Goal: Information Seeking & Learning: Learn about a topic

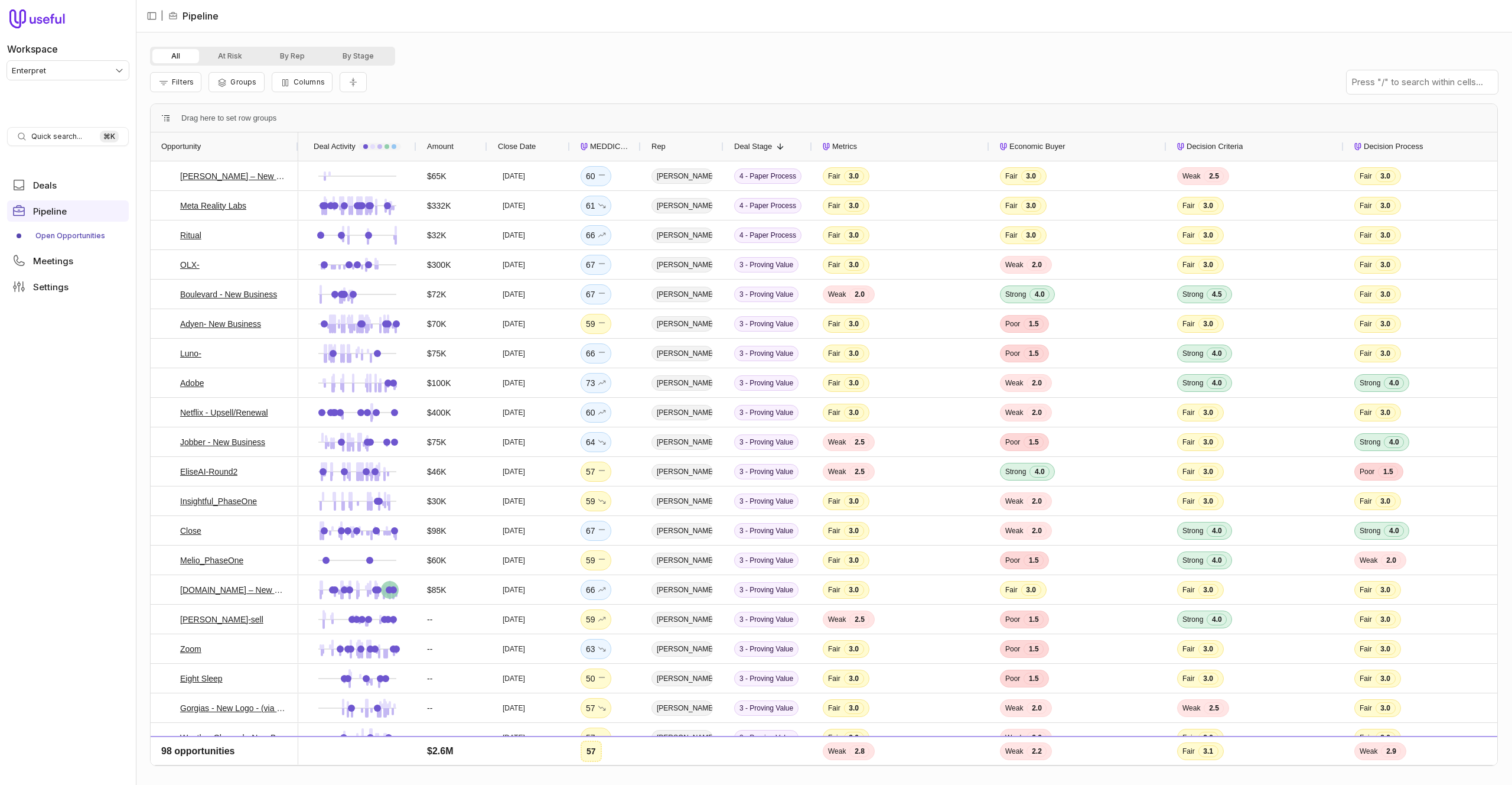
click at [503, 58] on div "All At Risk By Rep By Stage" at bounding box center [824, 56] width 1348 height 19
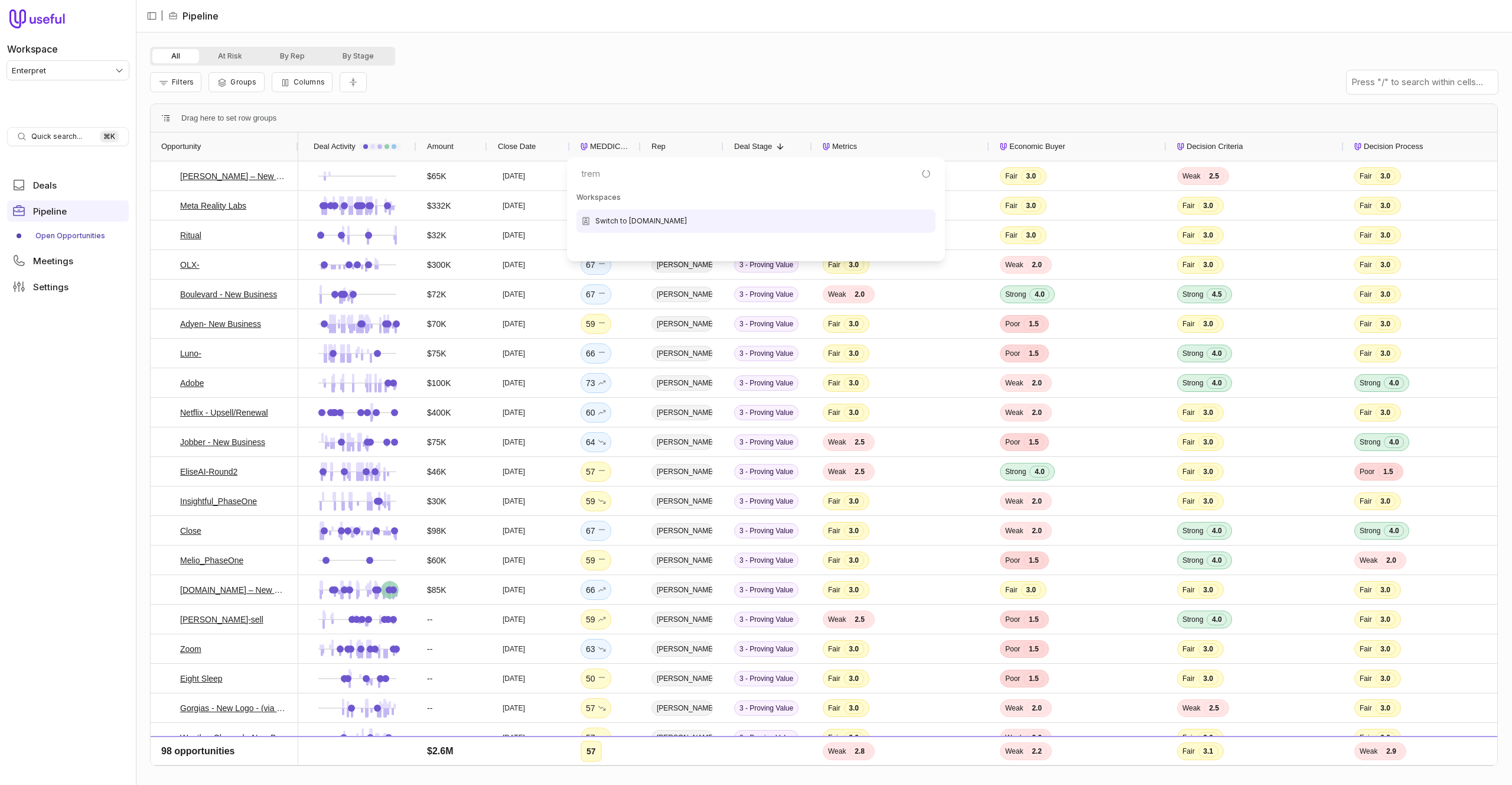
type input "treme"
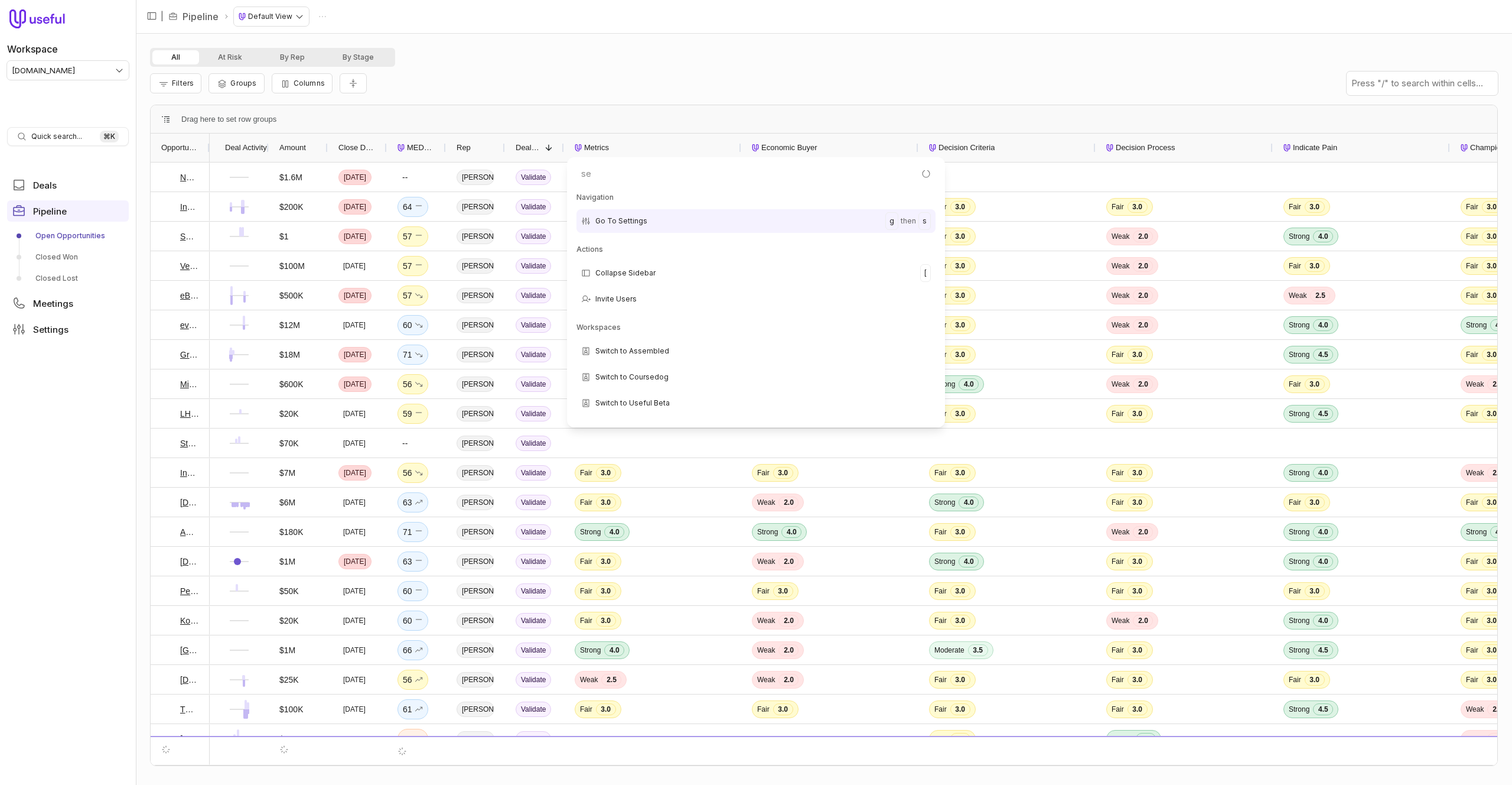
type input "set"
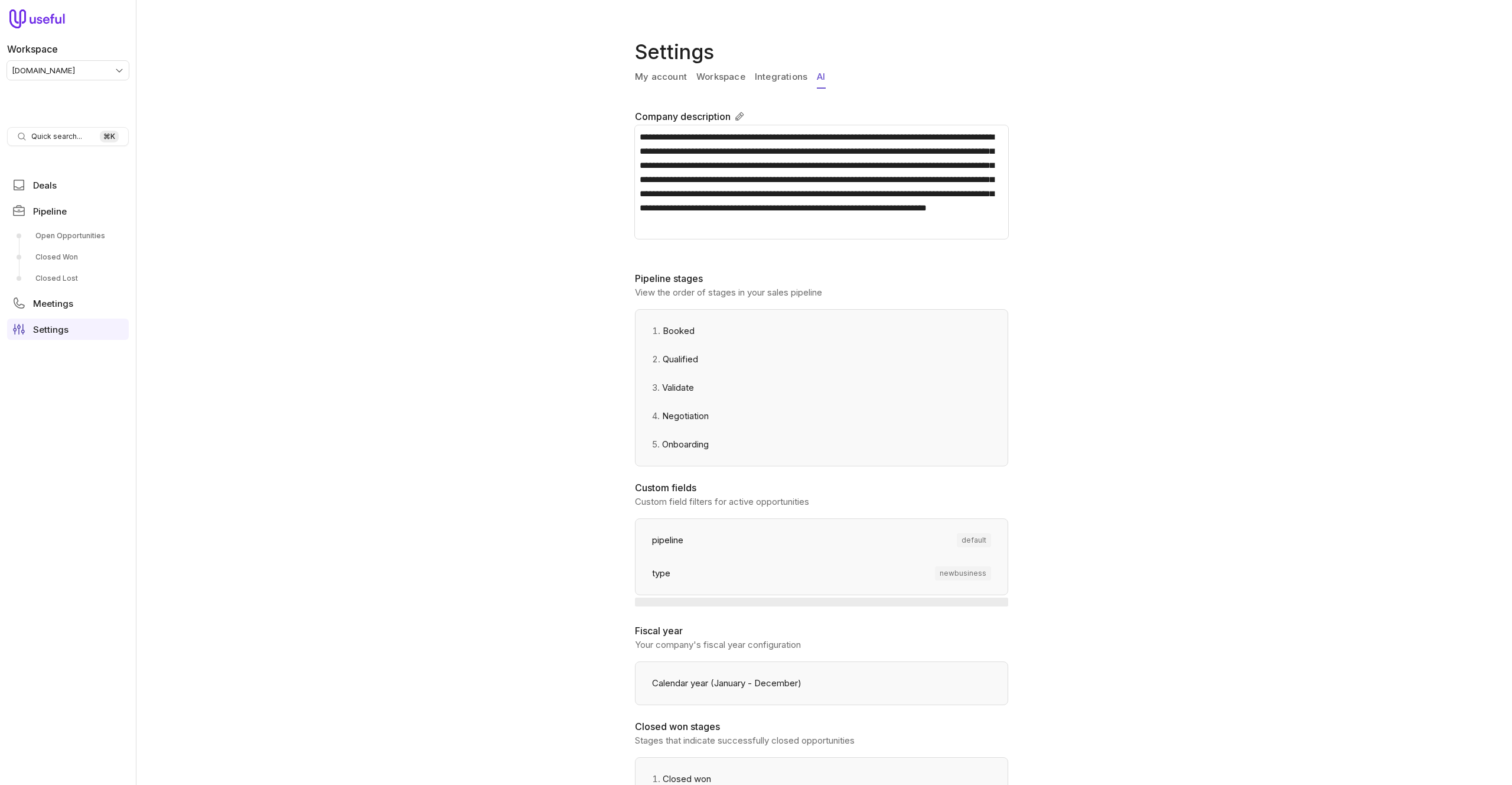
click at [819, 76] on link "AI" at bounding box center [821, 77] width 8 height 22
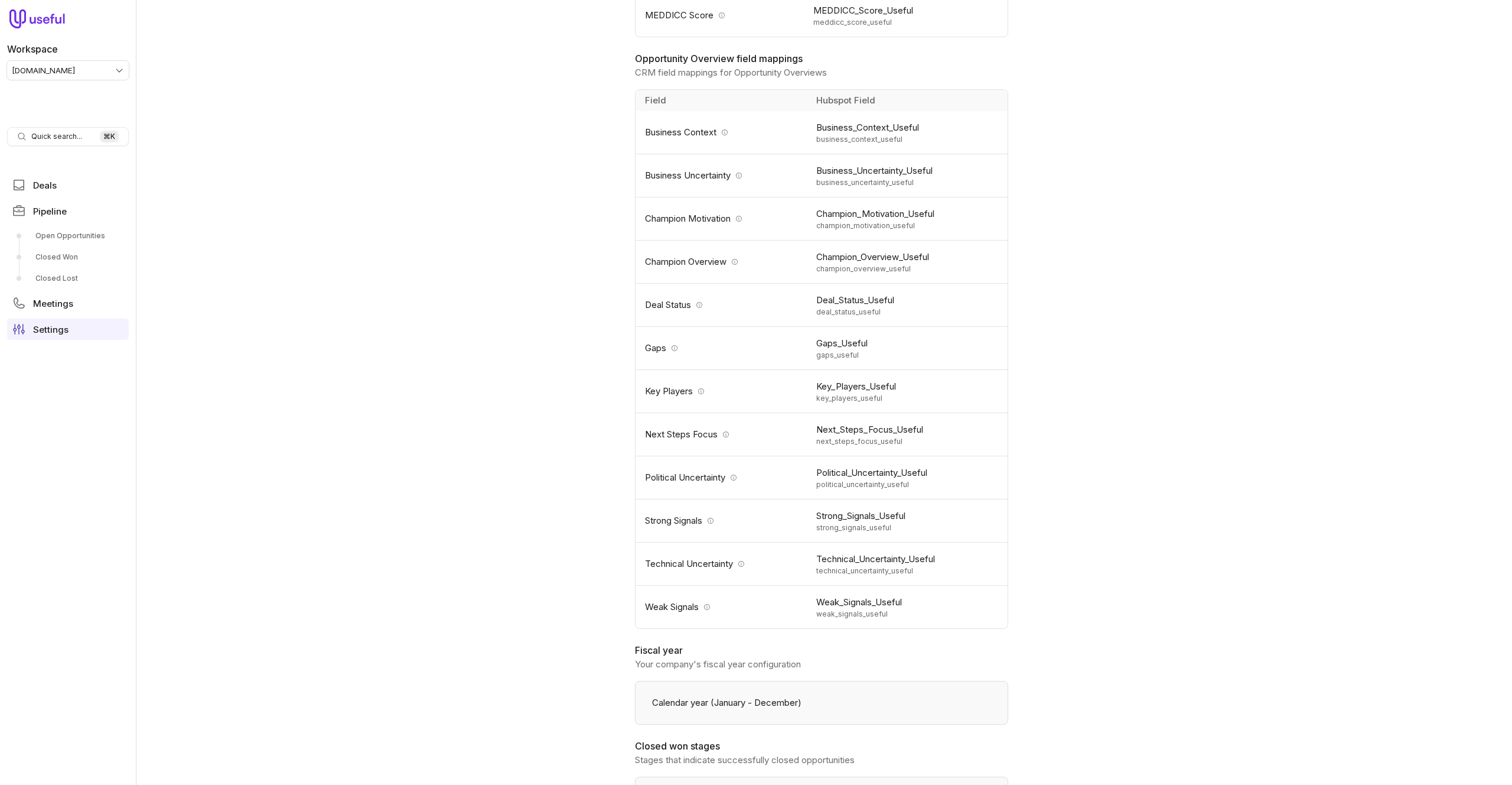
scroll to position [975, 0]
type input "safet"
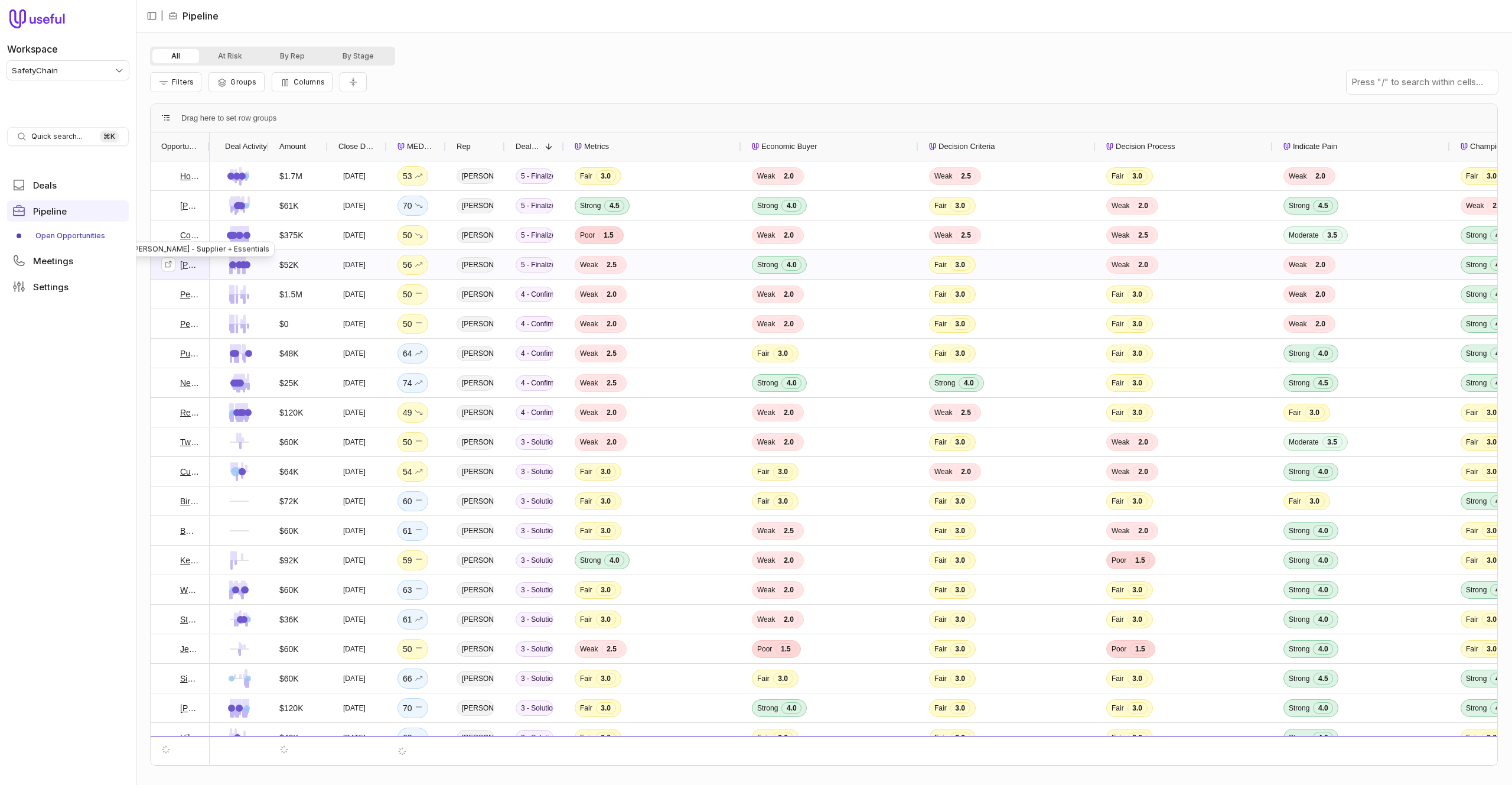
click at [192, 261] on link "Tipton Mills - Supplier + Essentials" at bounding box center [190, 265] width 19 height 14
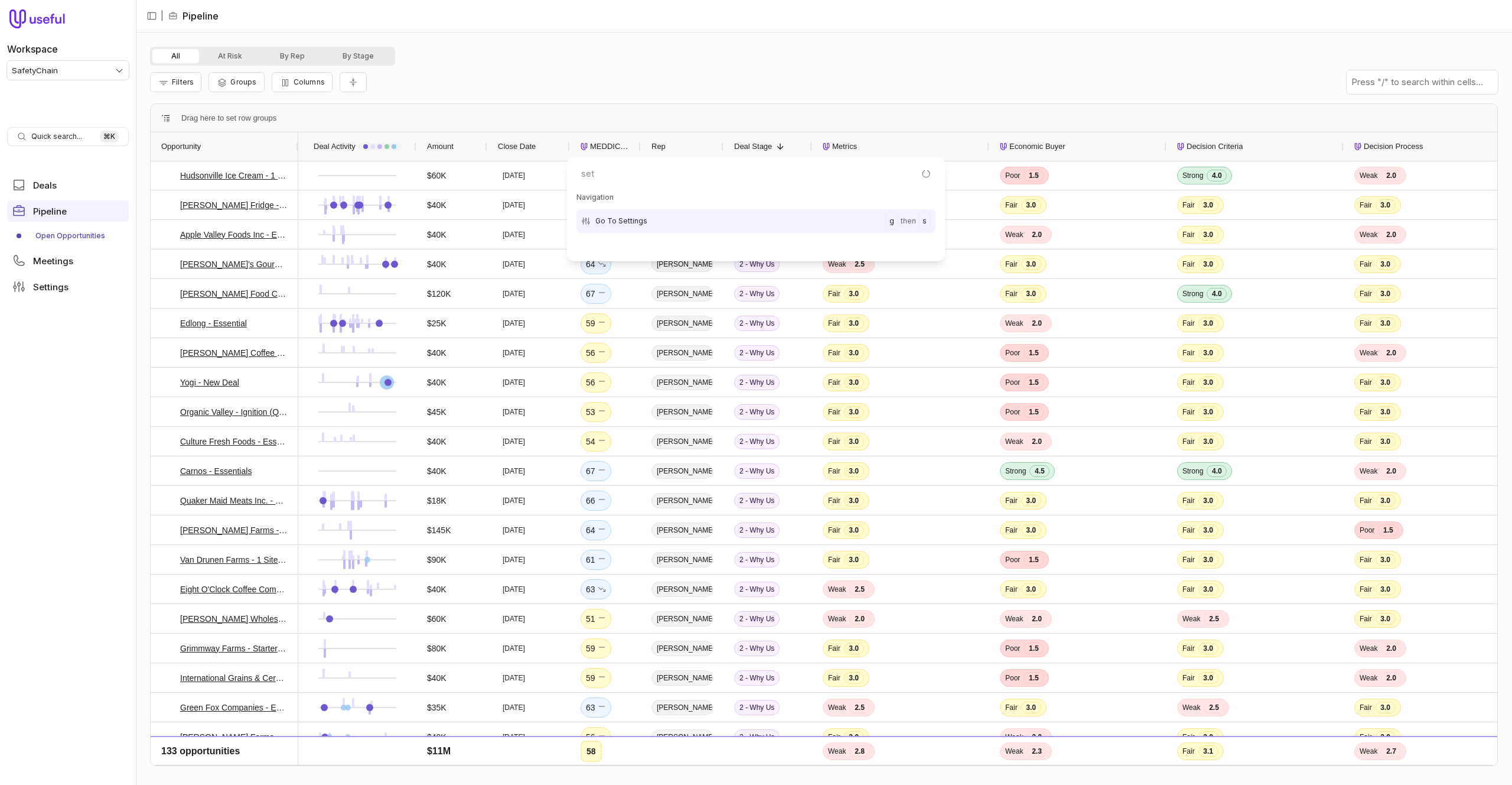
type input "sett"
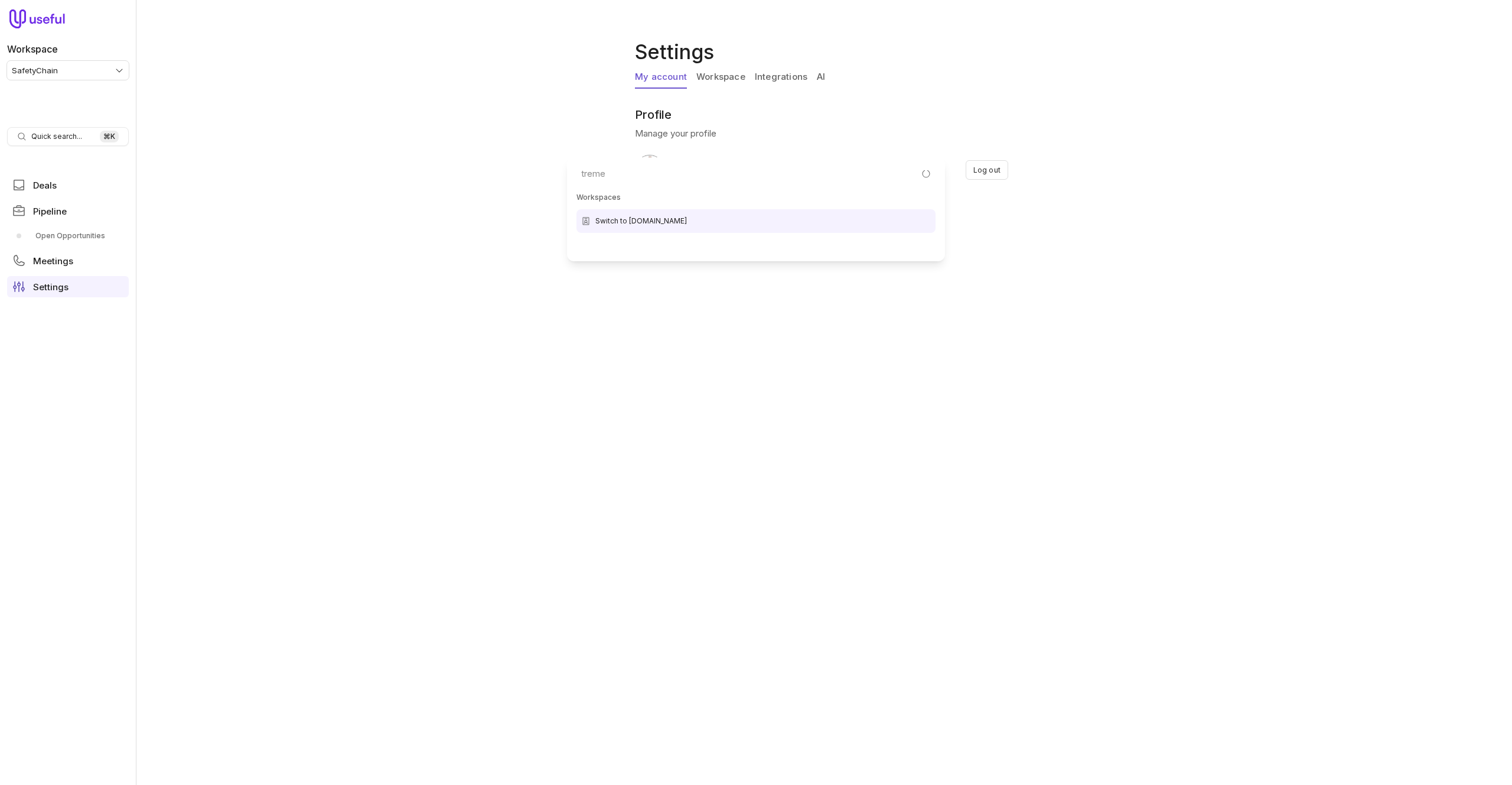
type input "tremen"
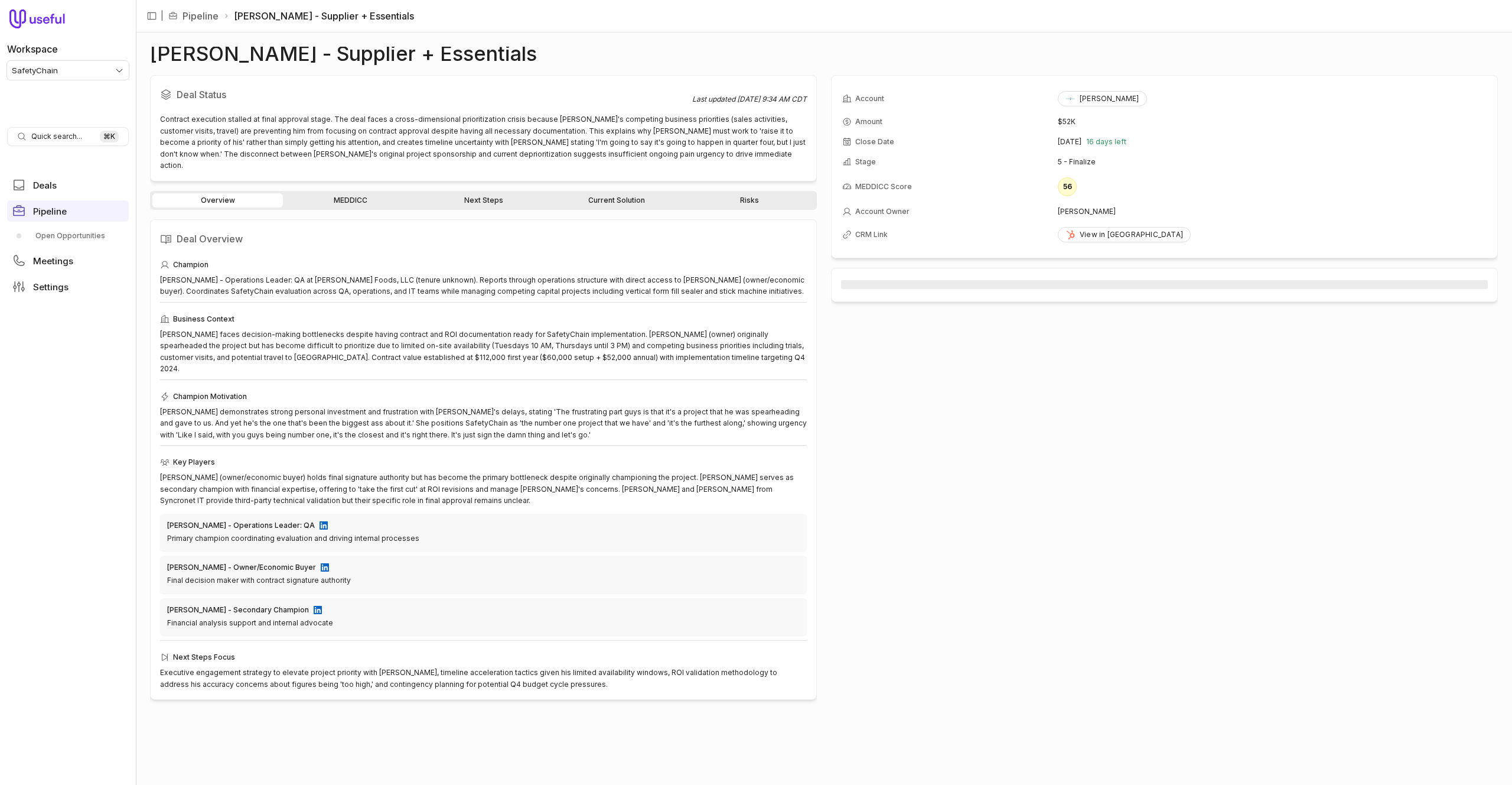
click at [467, 193] on link "Next Steps" at bounding box center [483, 201] width 131 height 14
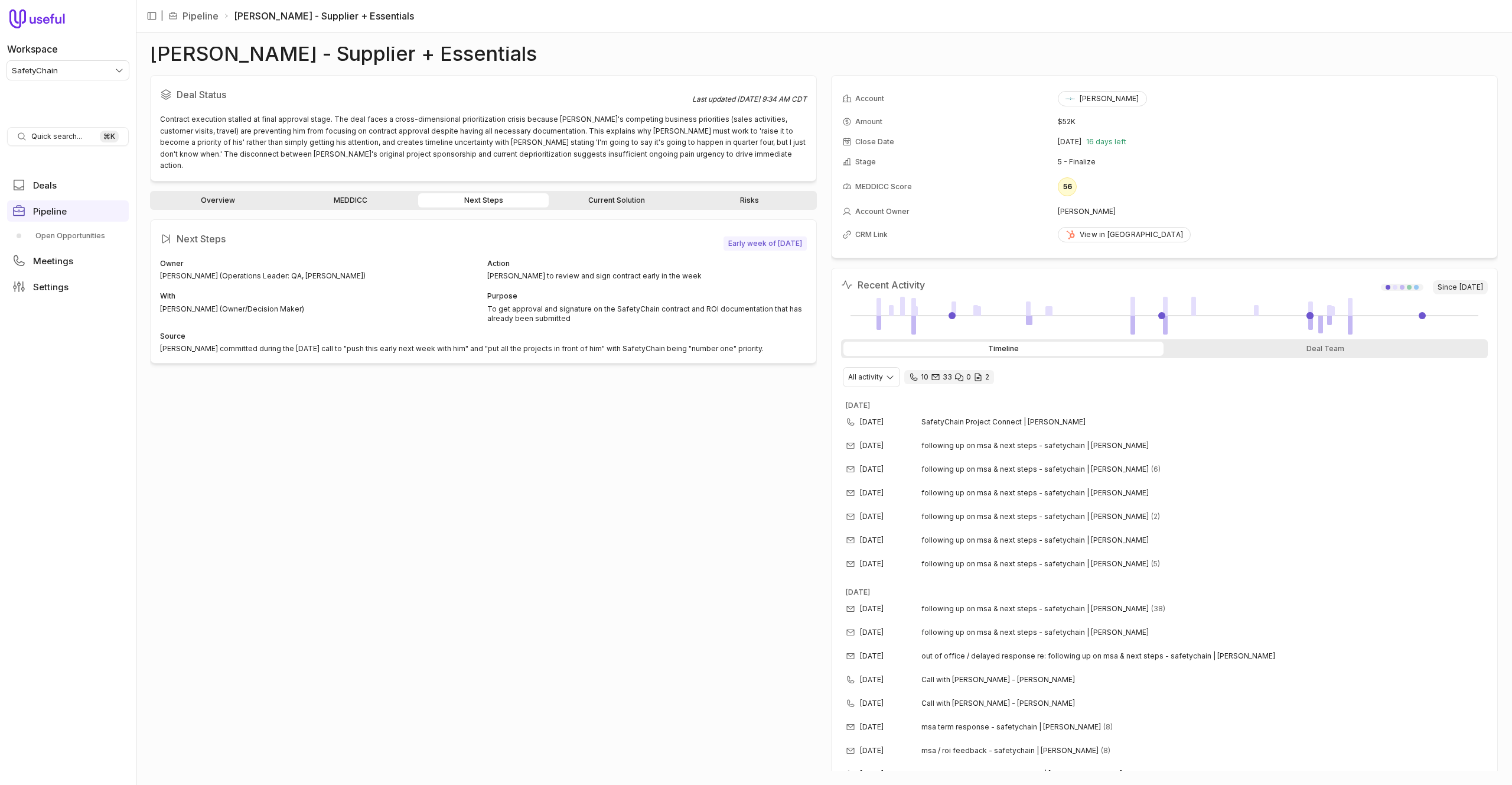
click at [597, 193] on link "Current Solution" at bounding box center [616, 201] width 131 height 14
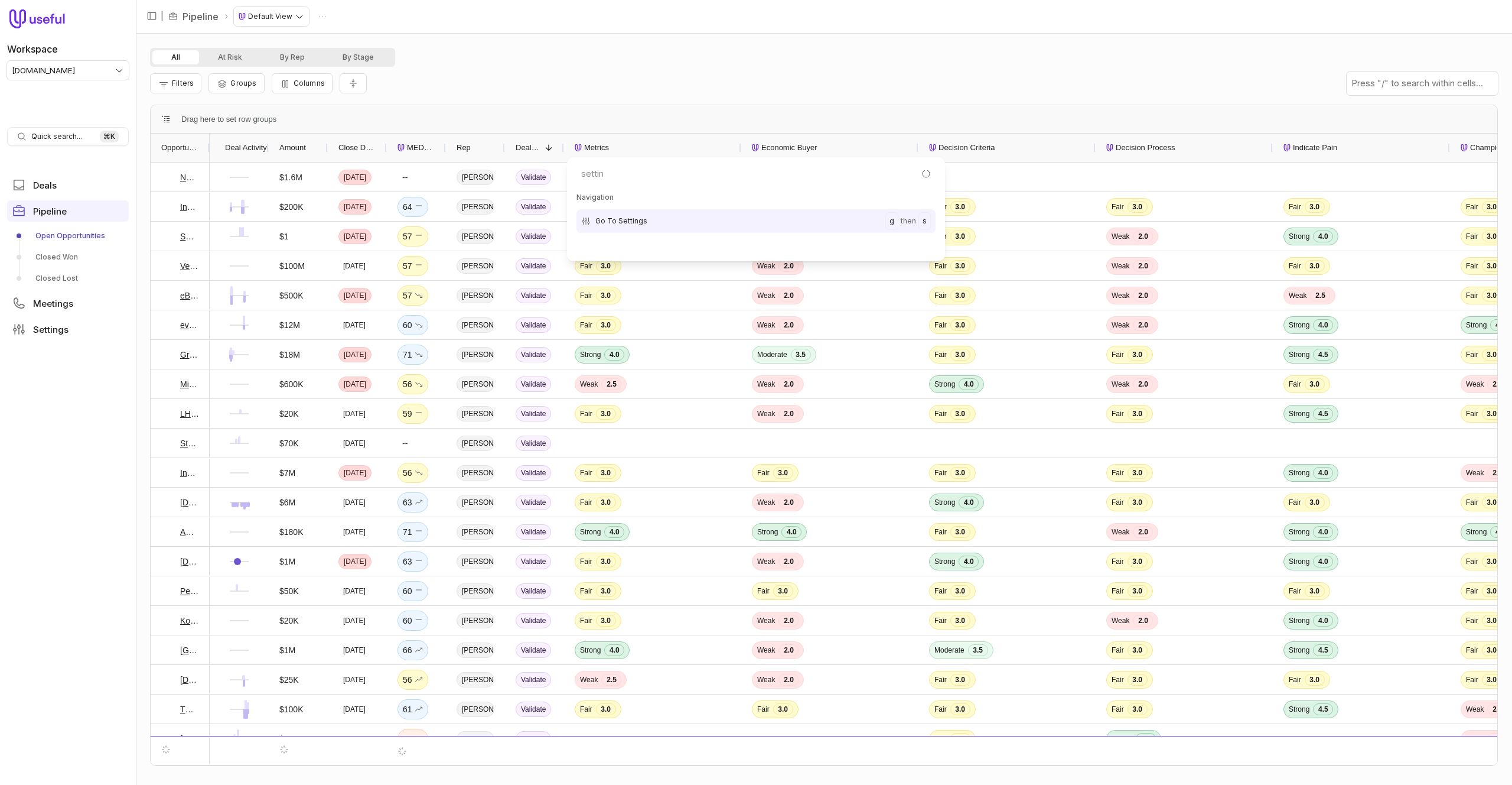
type input "setting"
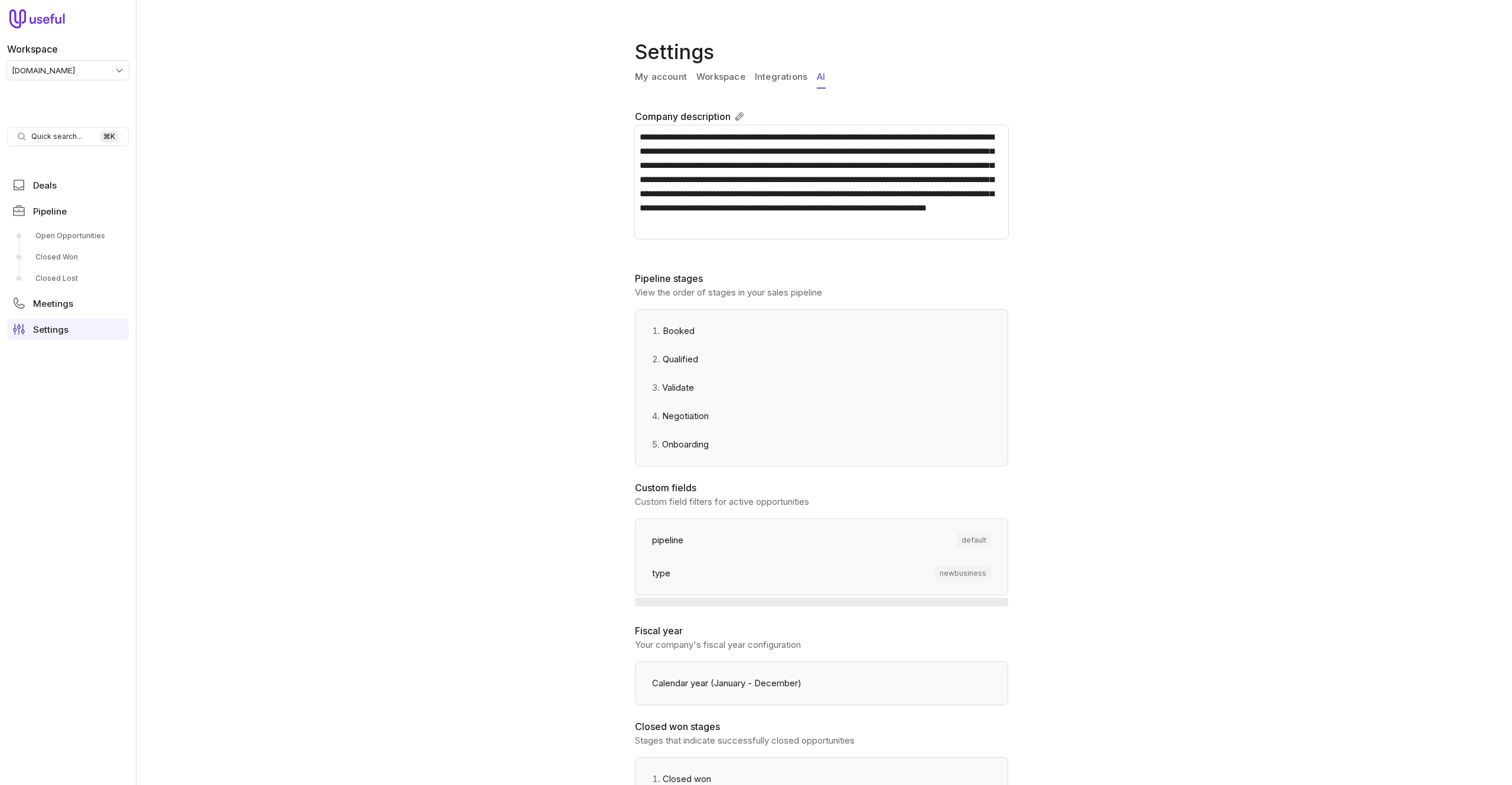
click at [818, 78] on link "AI" at bounding box center [821, 77] width 8 height 22
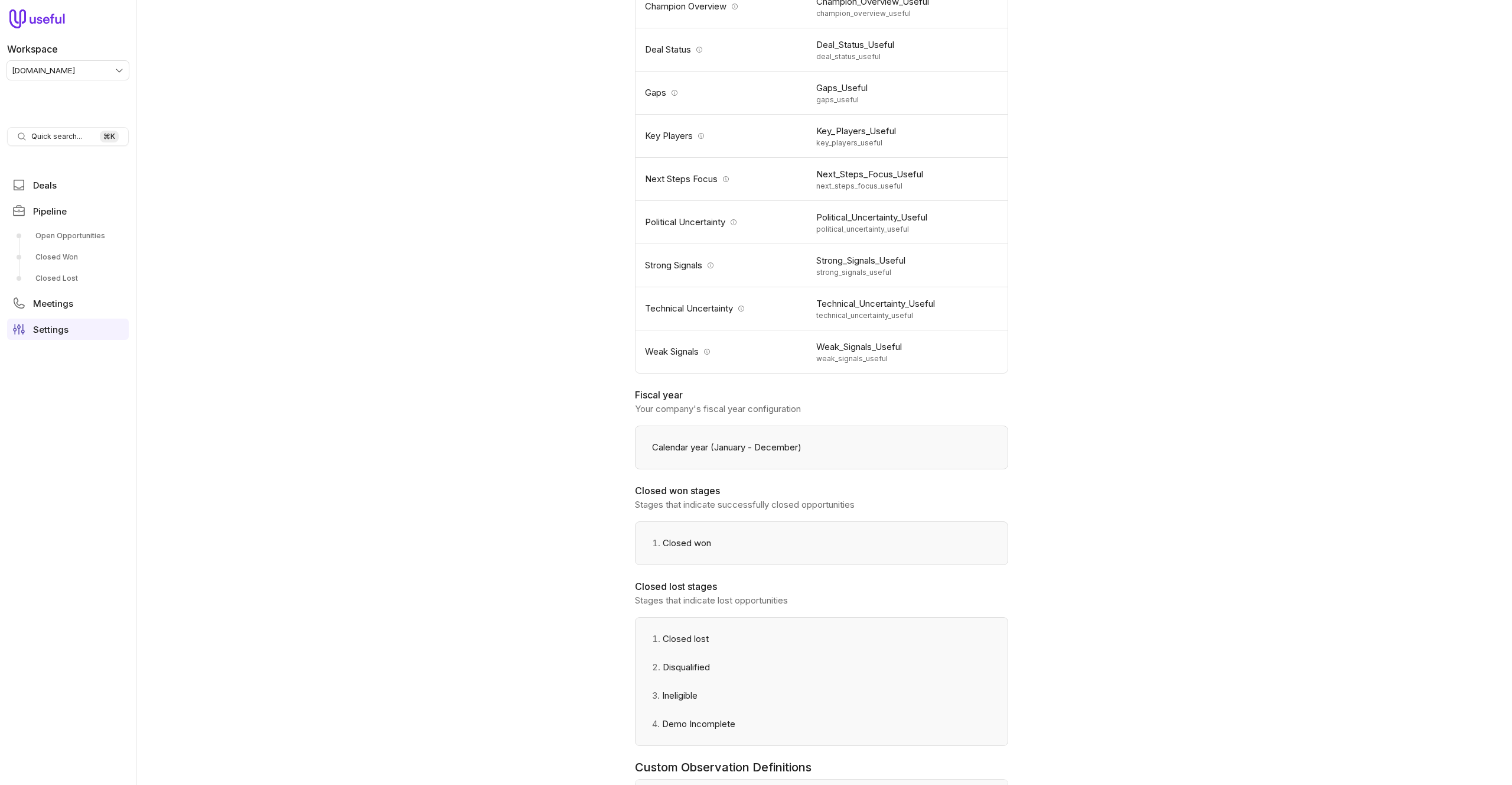
scroll to position [1228, 0]
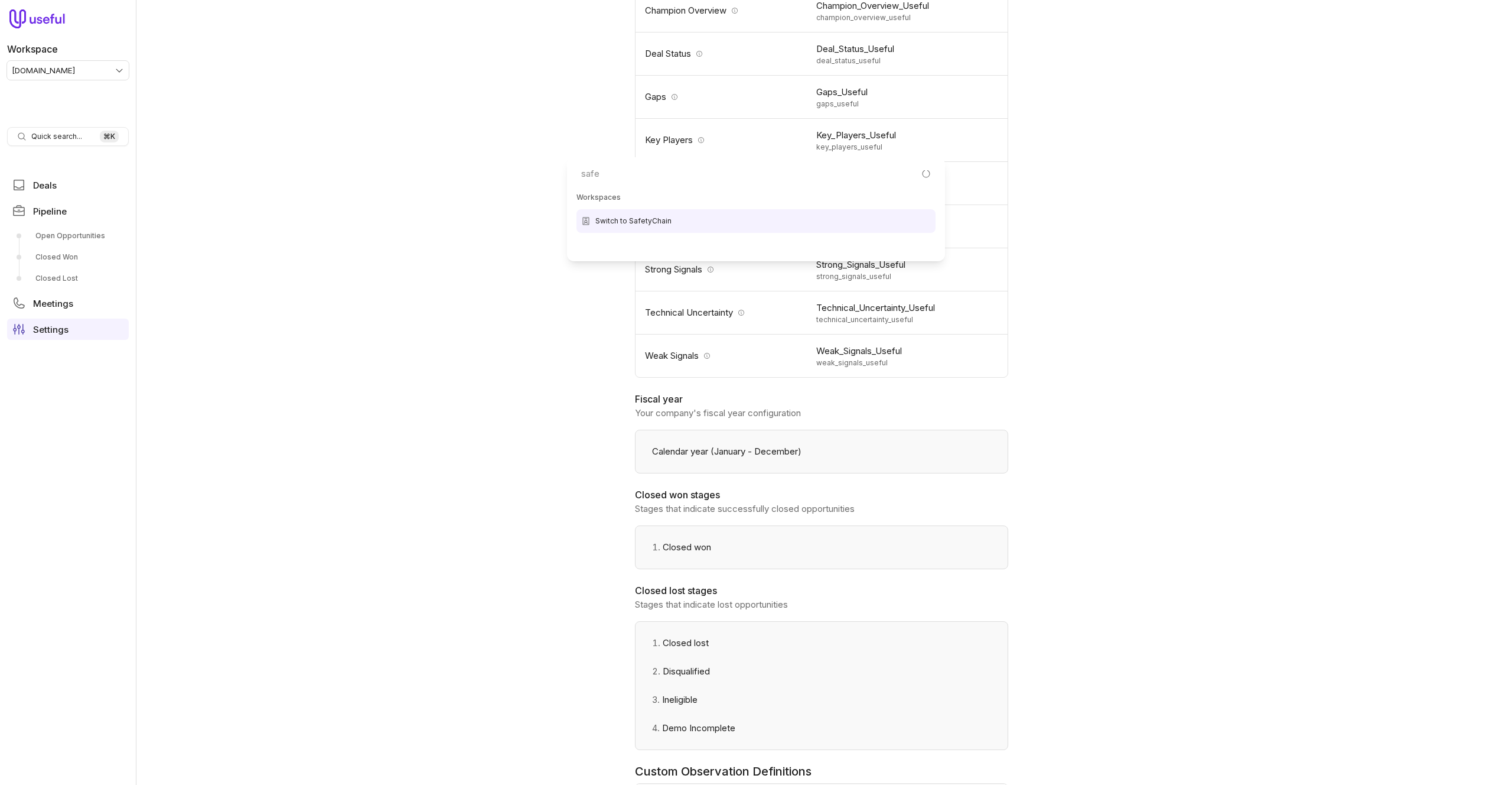
type input "safet"
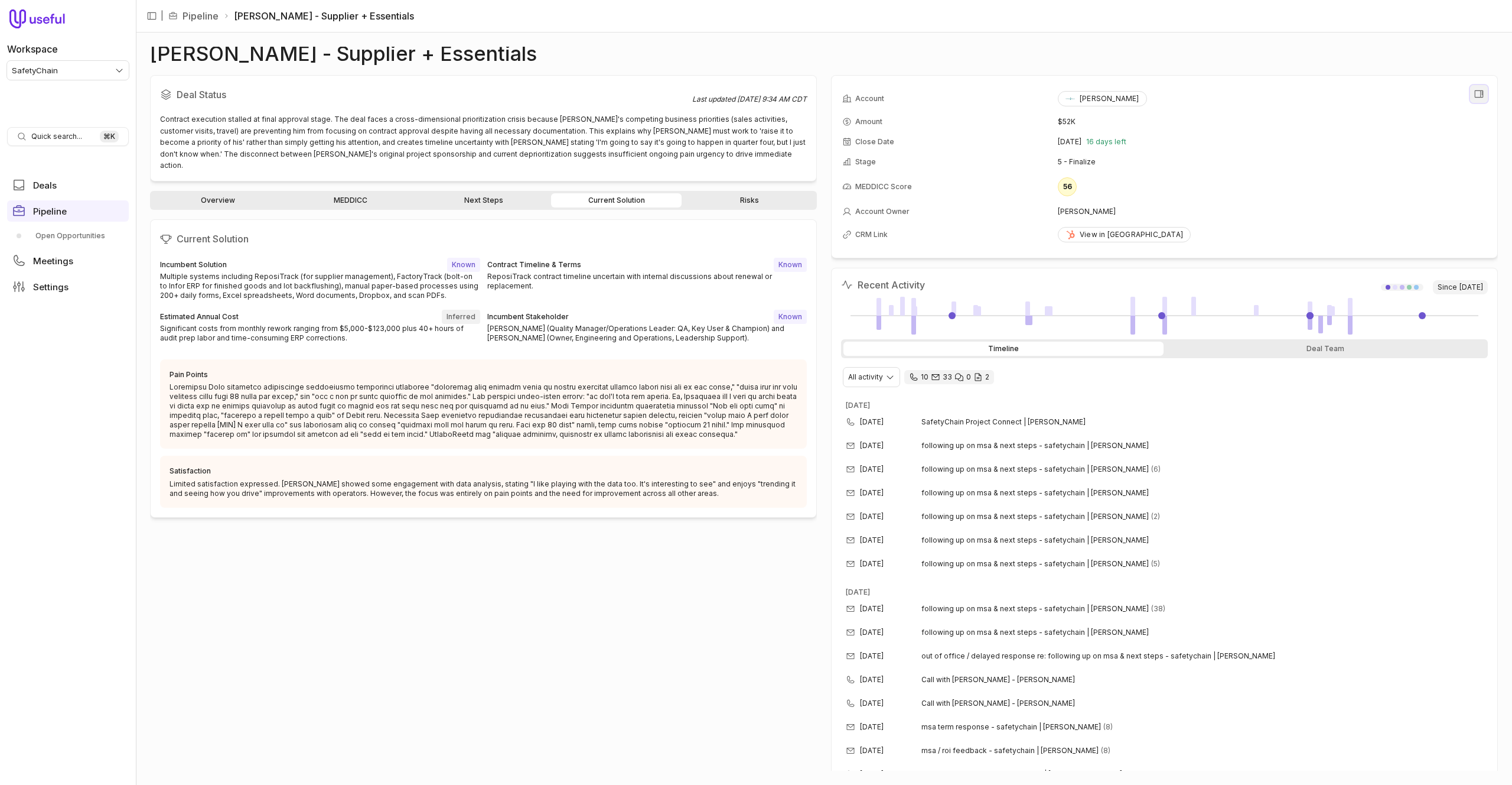
click at [1479, 93] on icon "View all fields" at bounding box center [1479, 94] width 11 height 11
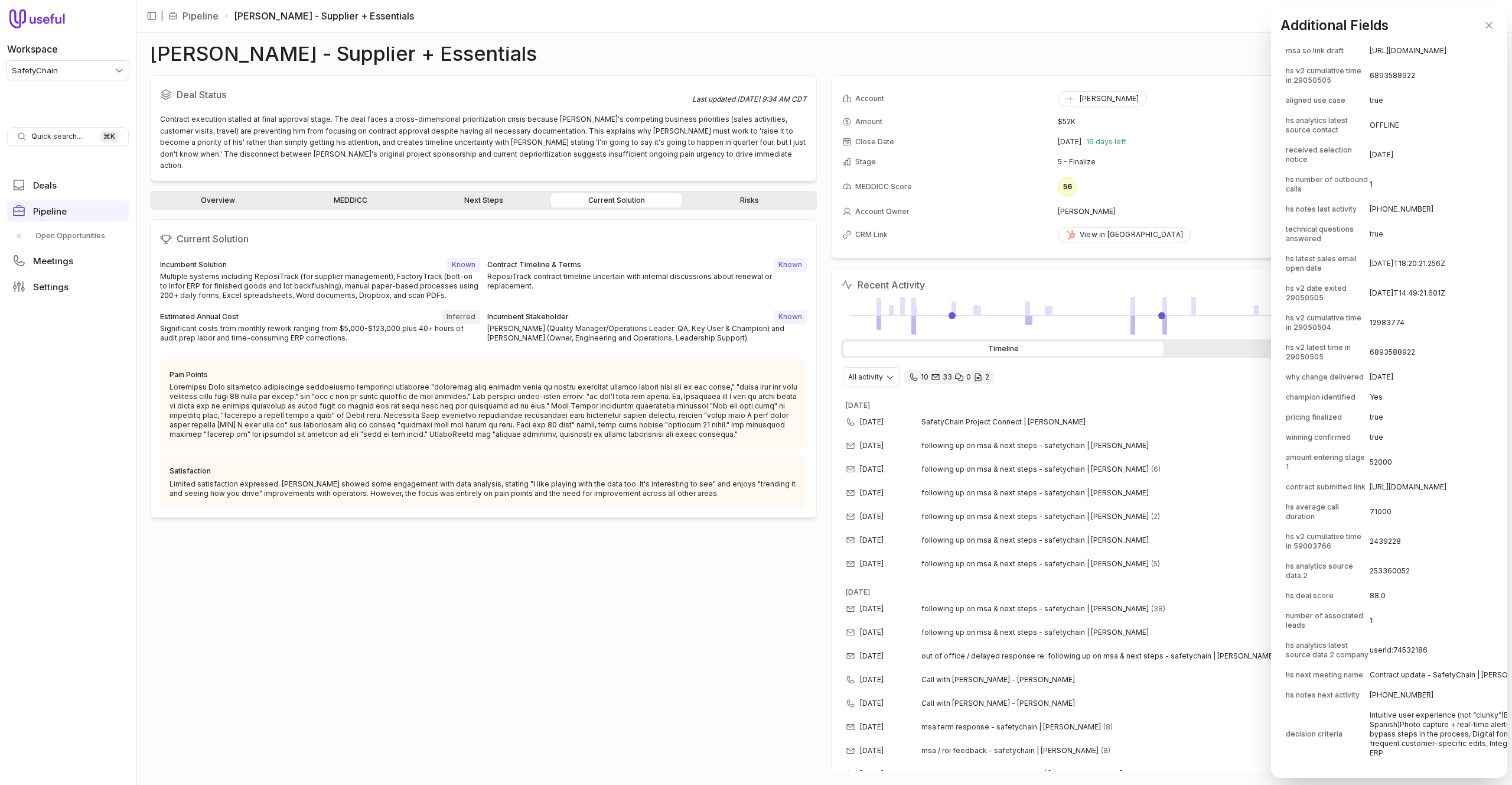
scroll to position [4793, 1]
click at [1391, 248] on td "true" at bounding box center [1500, 234] width 259 height 28
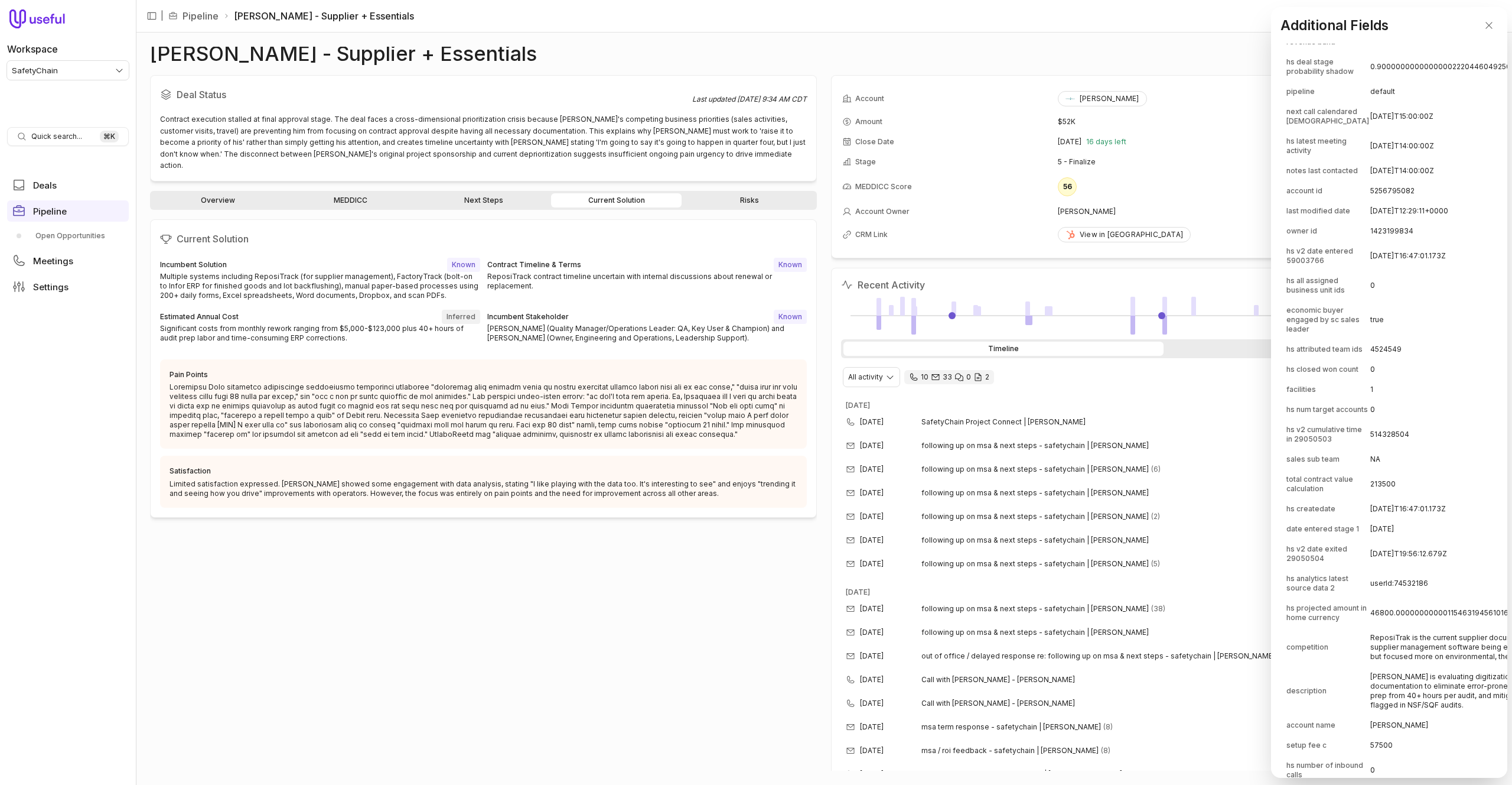
scroll to position [91, 0]
click at [1391, 334] on td "true" at bounding box center [1500, 315] width 259 height 38
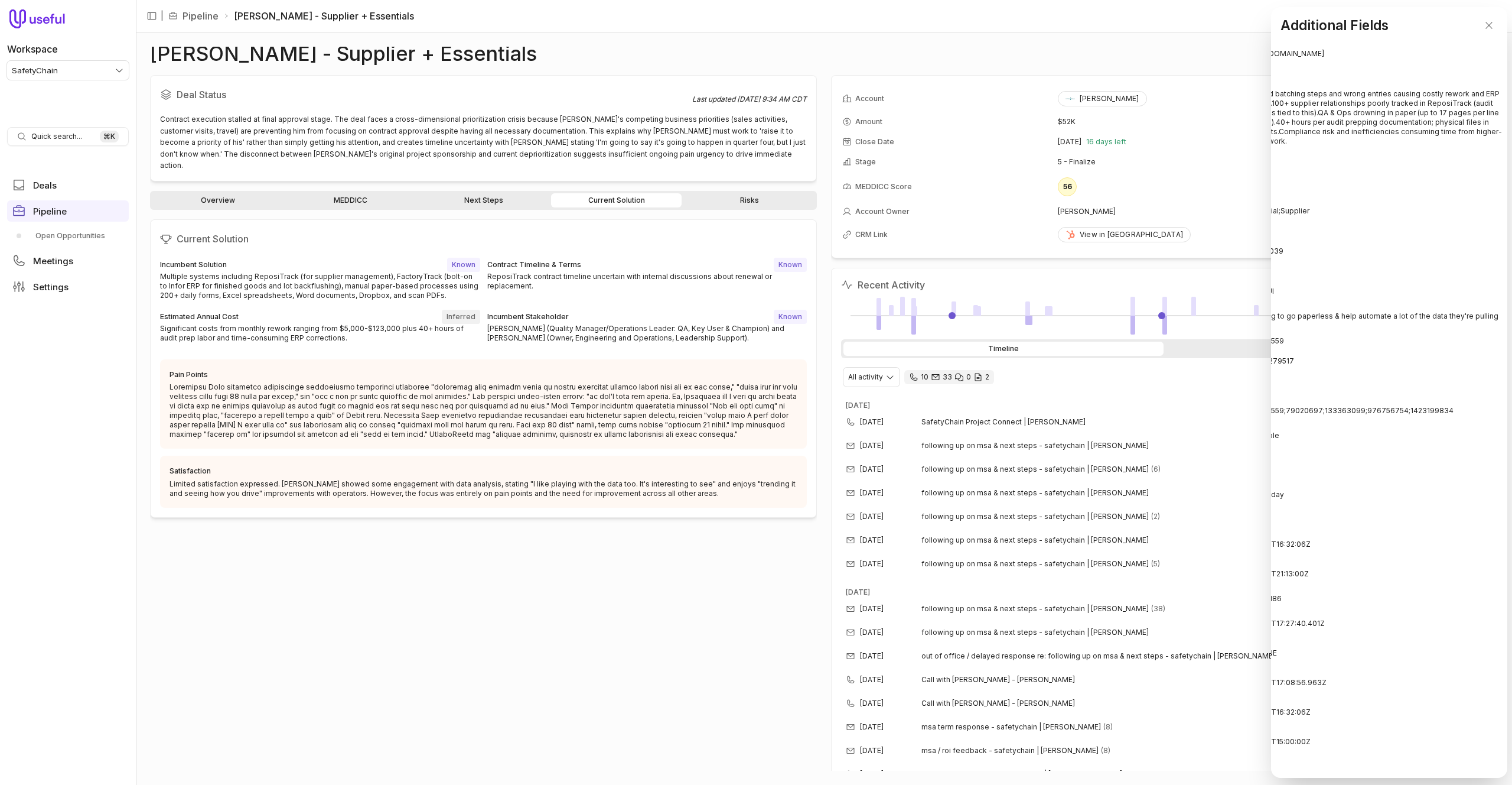
scroll to position [2035, 0]
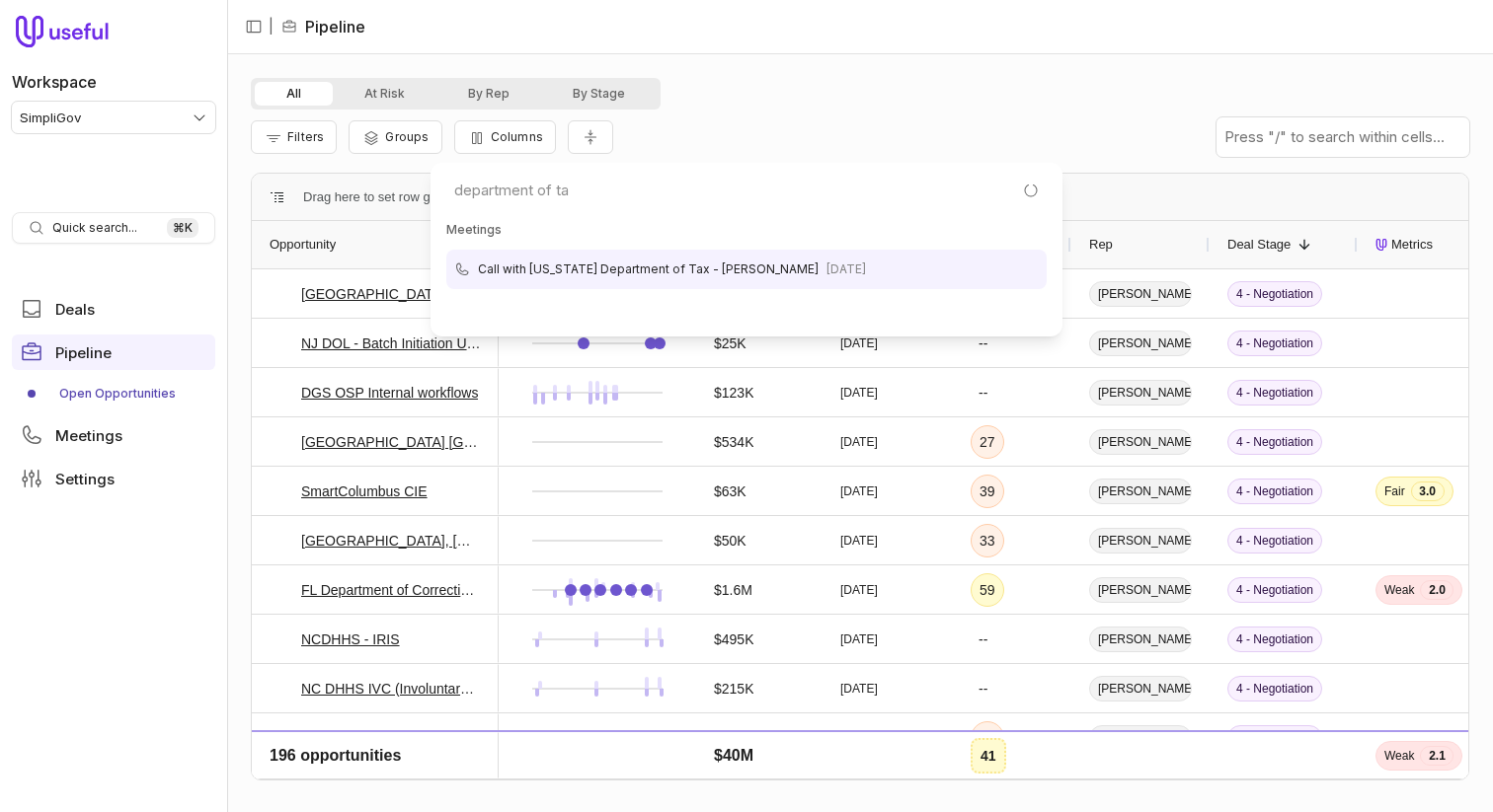
type input "department of tax"
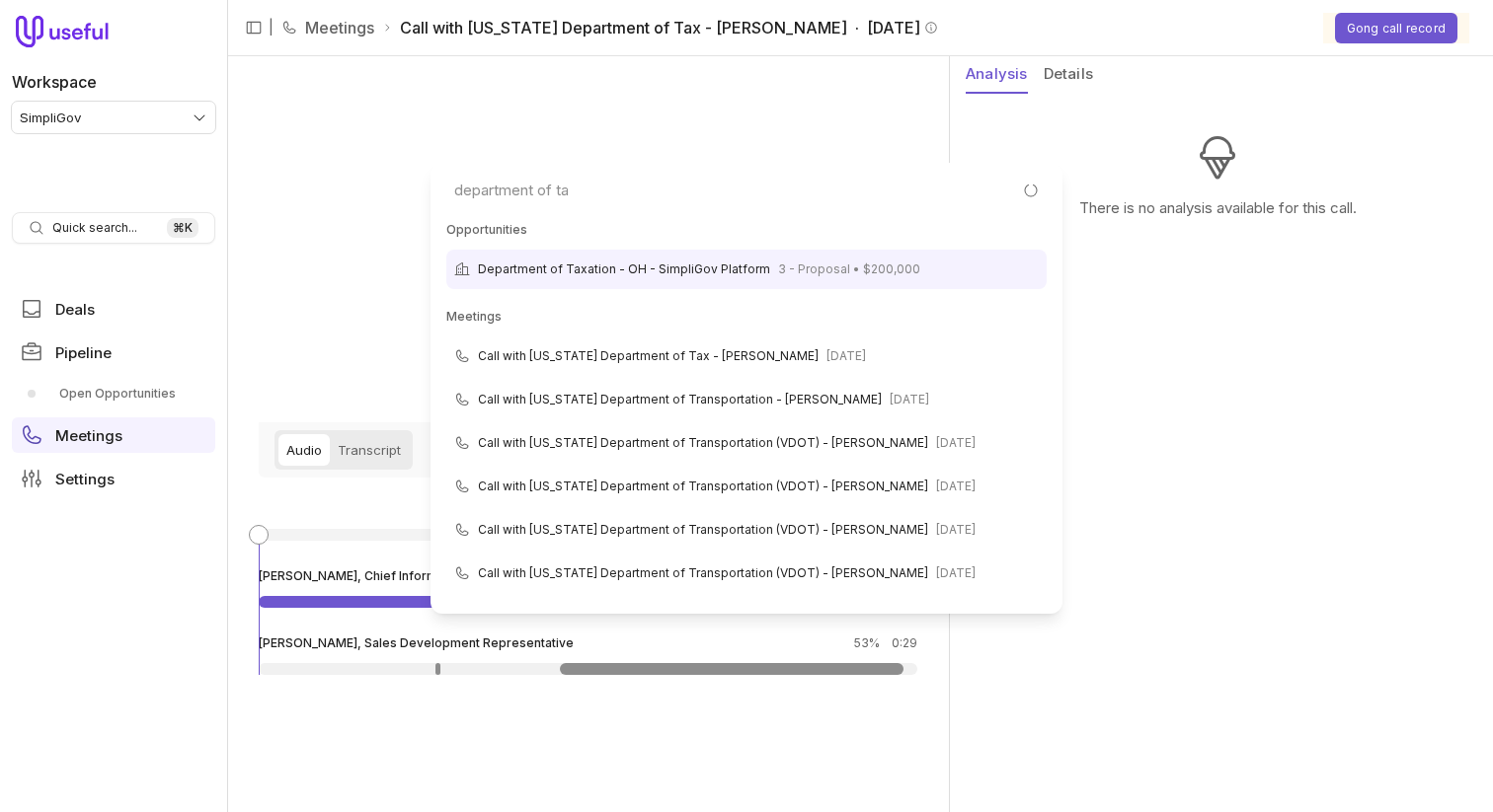
type input "department of tax"
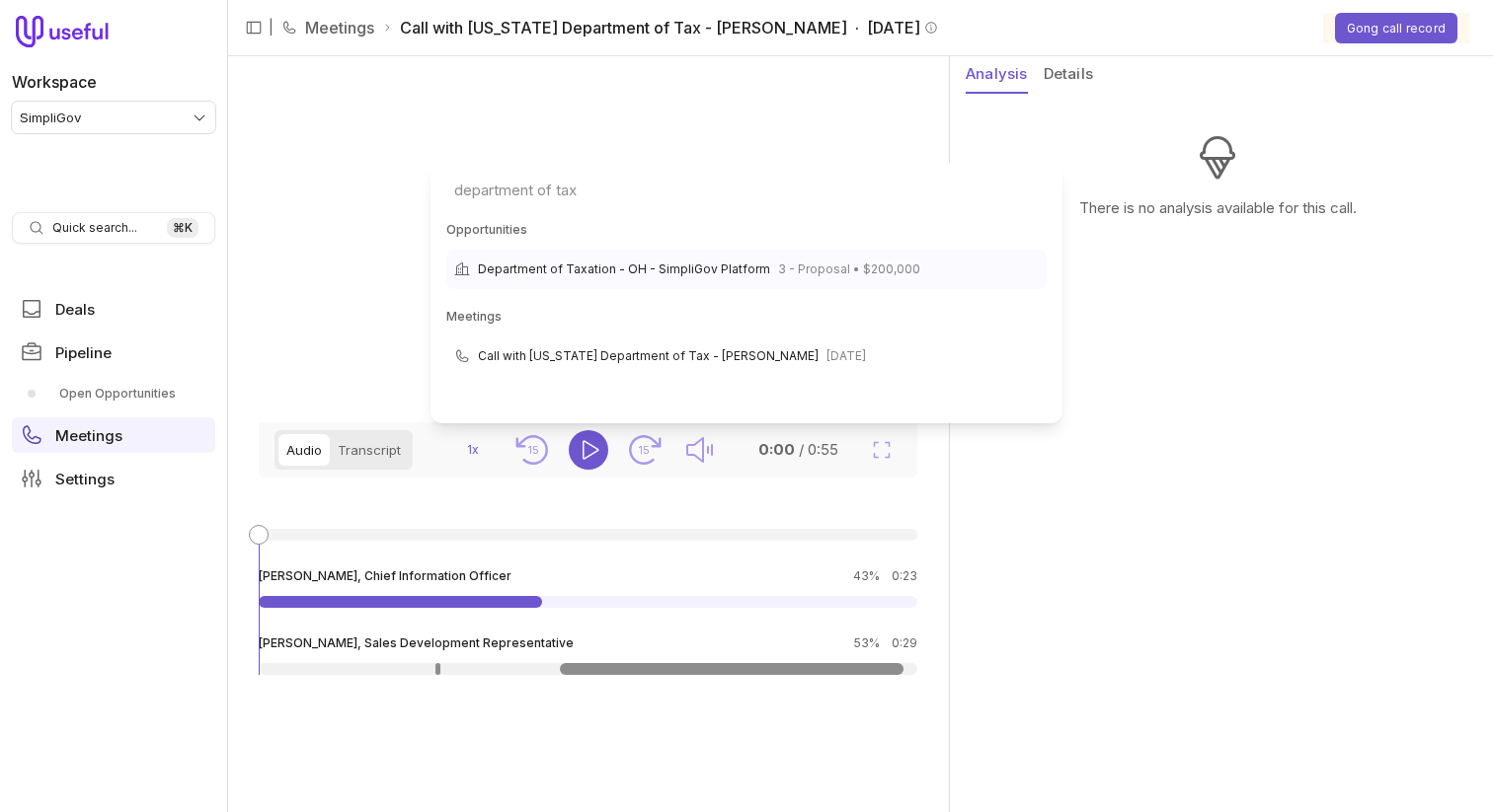
click at [636, 269] on span "Department of Taxation - OH - SimpliGov Platform" at bounding box center [624, 270] width 292 height 24
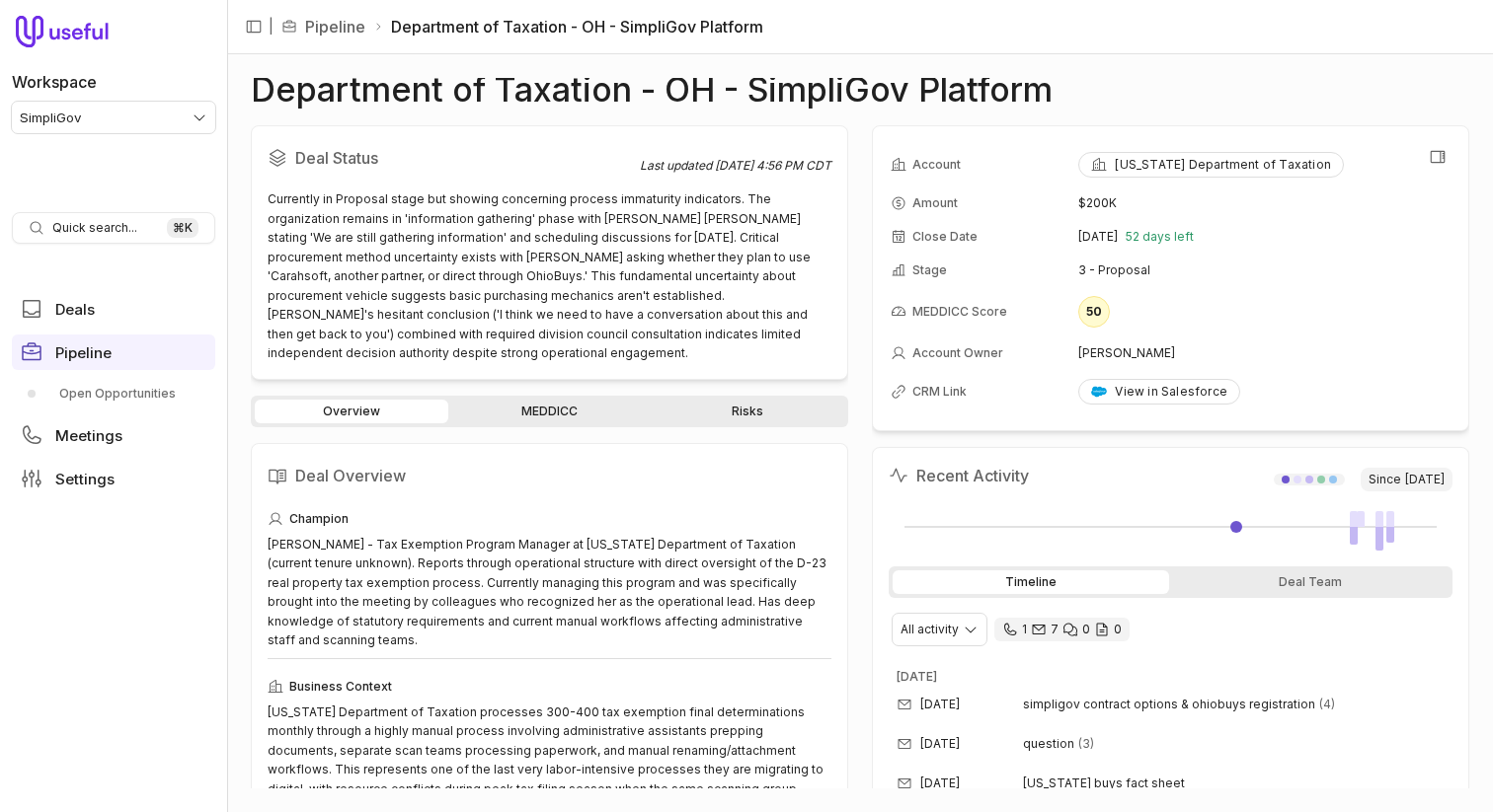
drag, startPoint x: 1074, startPoint y: 239, endPoint x: 1147, endPoint y: 238, distance: 73.0
click at [1147, 238] on tr "Close Date [DATE] 52 days left" at bounding box center [1170, 237] width 559 height 32
copy tr "[DATE]"
click at [1425, 158] on button "View all fields" at bounding box center [1438, 157] width 30 height 30
